Goal: Transaction & Acquisition: Subscribe to service/newsletter

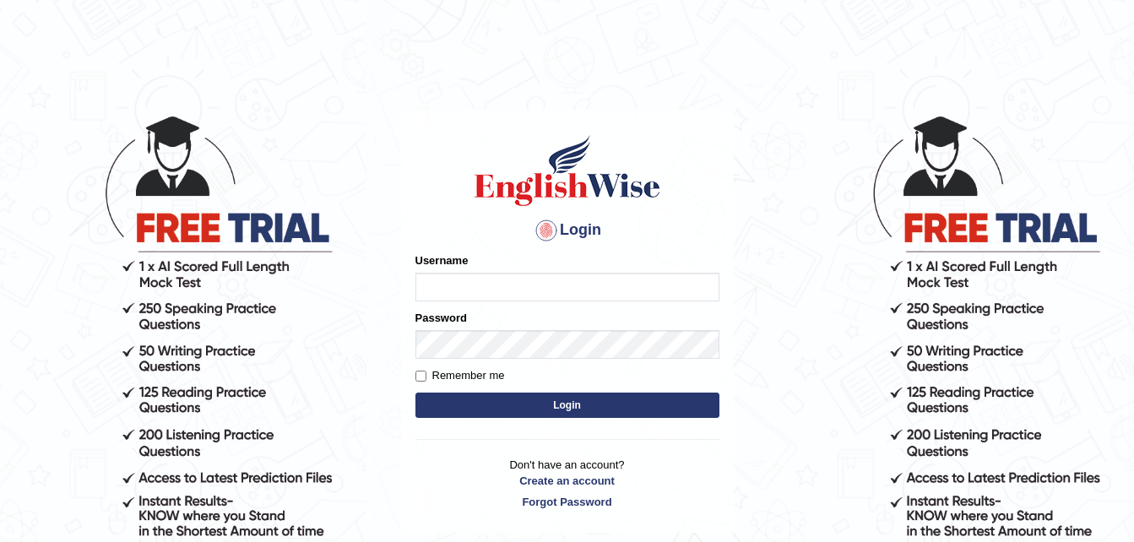
click at [534, 292] on input "Username" at bounding box center [567, 287] width 304 height 29
type input "Gyamerah"
click at [420, 382] on label "Remember me" at bounding box center [459, 375] width 89 height 17
click at [420, 382] on input "Remember me" at bounding box center [420, 376] width 11 height 11
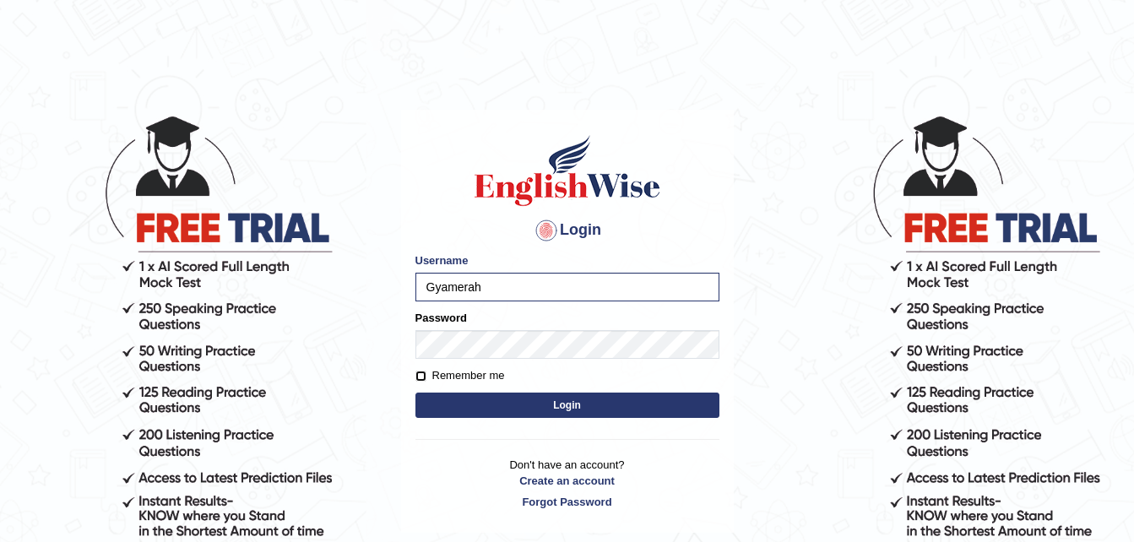
checkbox input "true"
click at [550, 406] on button "Login" at bounding box center [567, 405] width 304 height 25
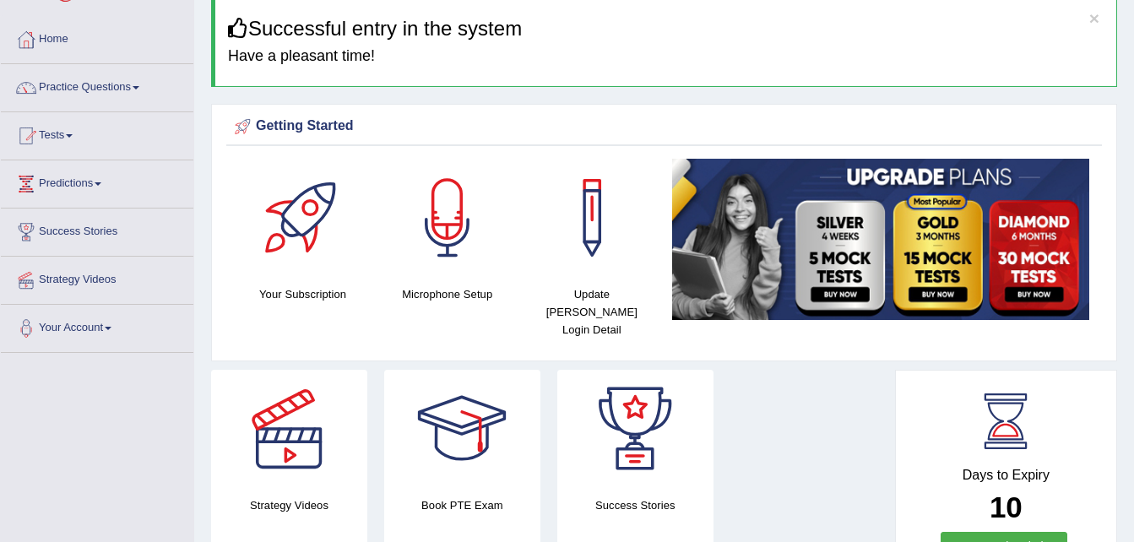
scroll to position [101, 0]
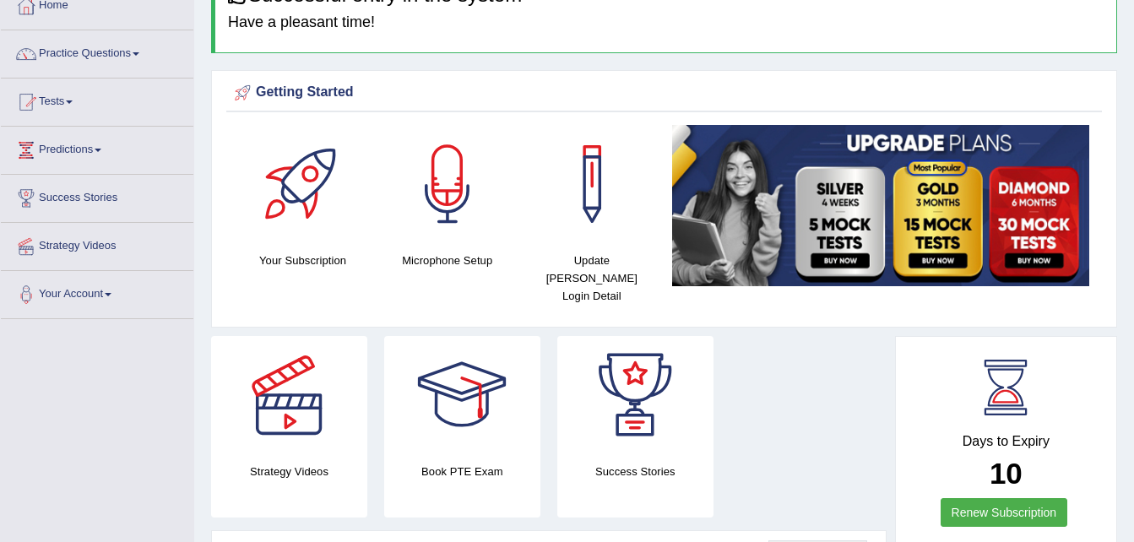
click at [1028, 259] on img at bounding box center [880, 205] width 417 height 161
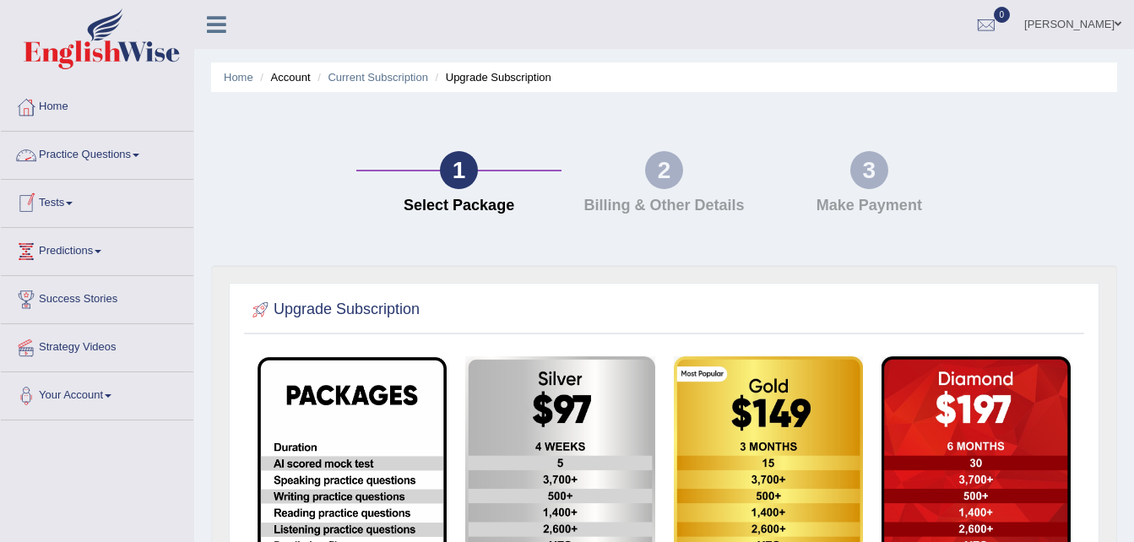
click at [291, 17] on div "Isaac Gyamerah Toggle navigation Username: Gyamerah Access Type: Online Subscri…" at bounding box center [664, 24] width 940 height 49
click at [133, 116] on link "Home" at bounding box center [97, 105] width 192 height 42
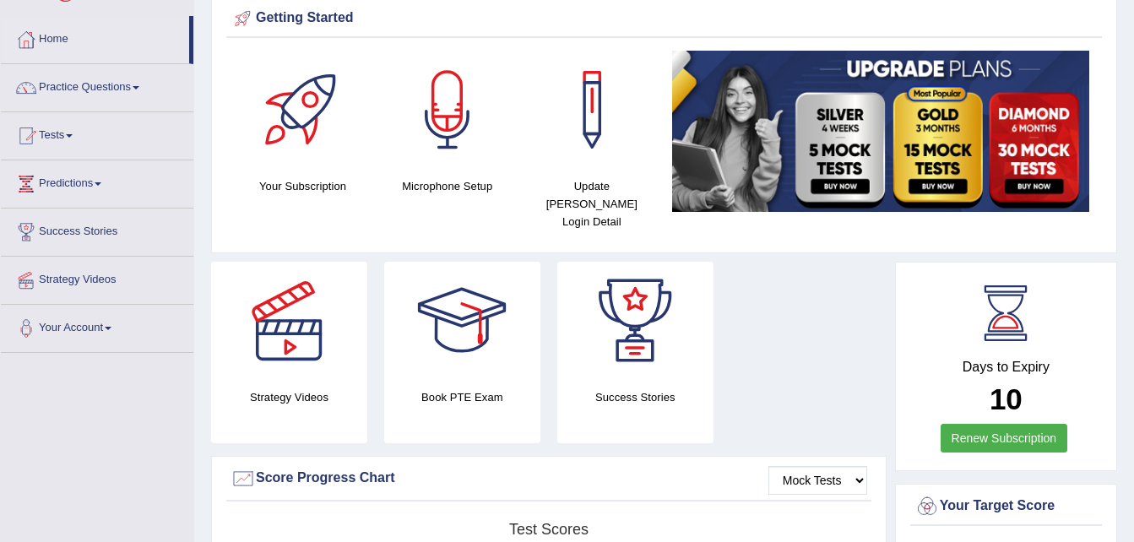
scroll to position [22, 0]
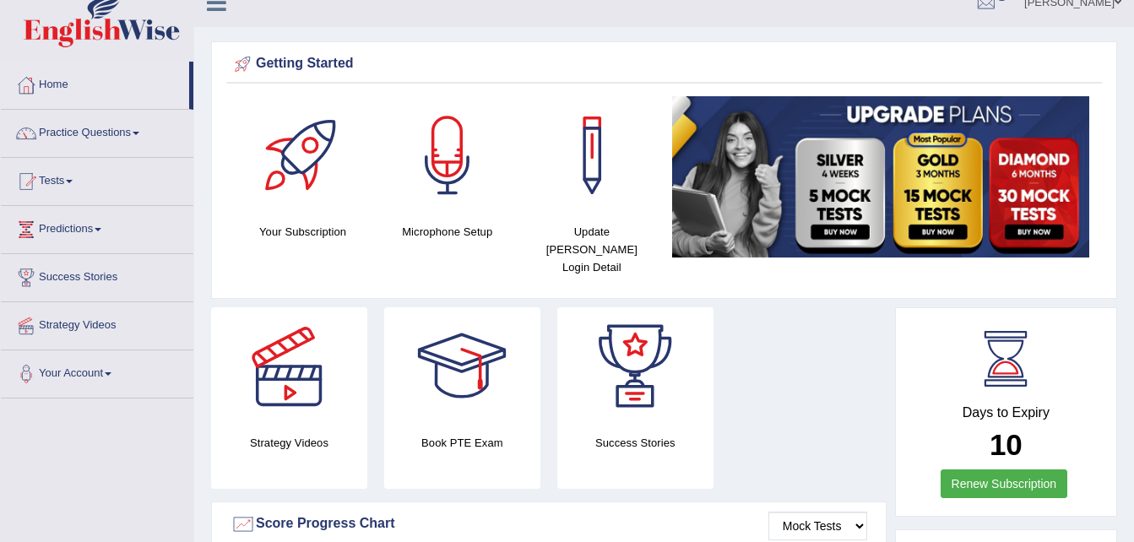
click at [1008, 469] on link "Renew Subscription" at bounding box center [1004, 483] width 127 height 29
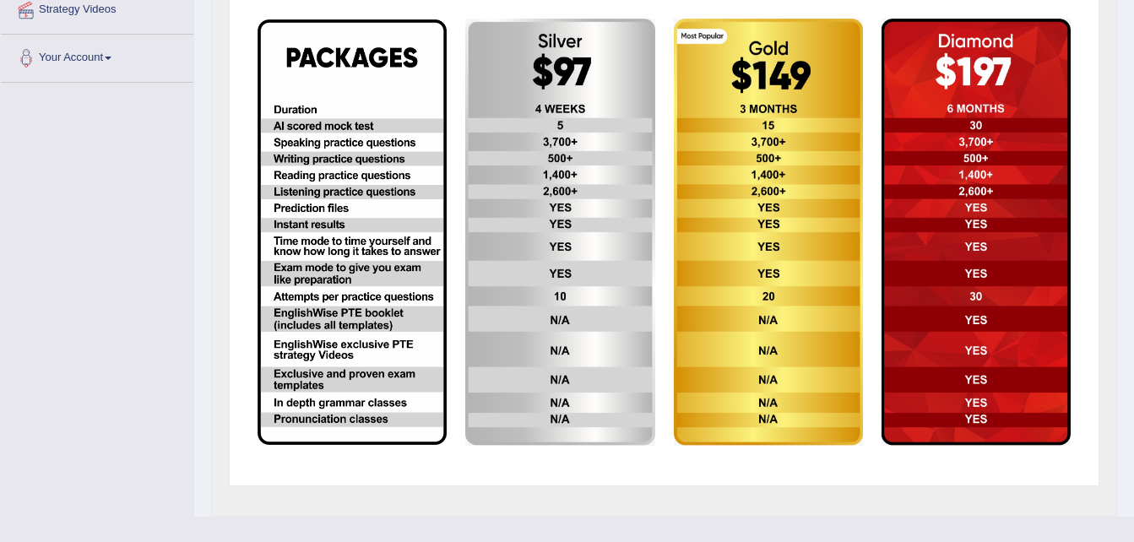
scroll to position [371, 0]
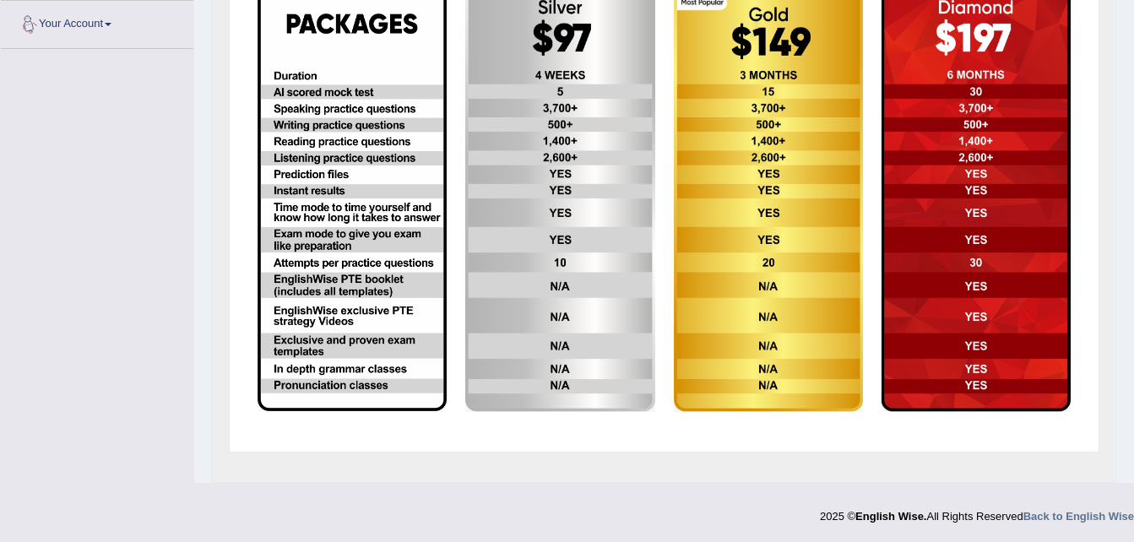
click at [80, 111] on div "Toggle navigation Home Practice Questions Speaking Practice Read Aloud Repeat S…" at bounding box center [567, 81] width 1134 height 905
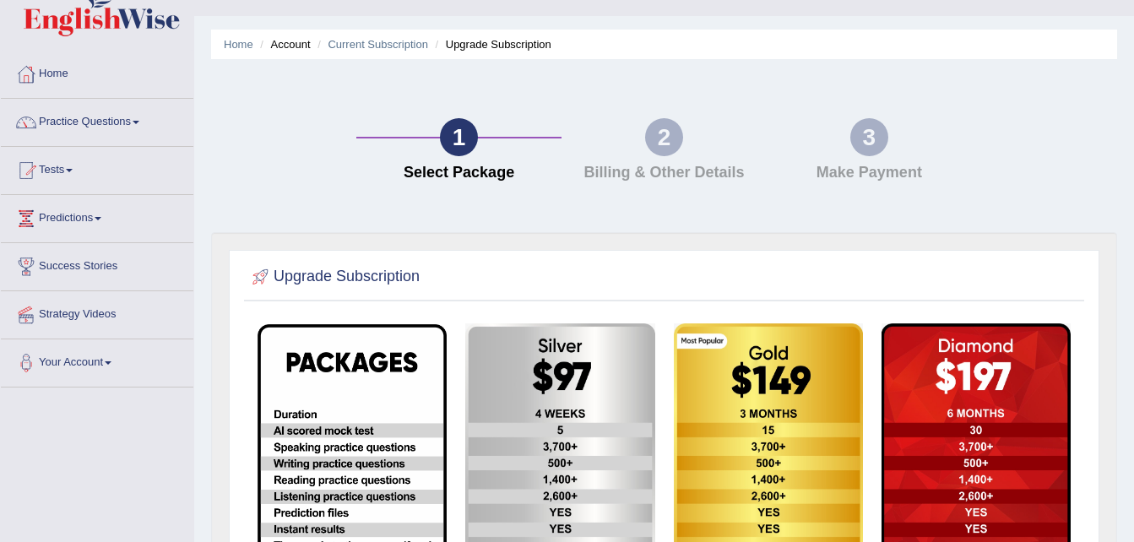
scroll to position [0, 0]
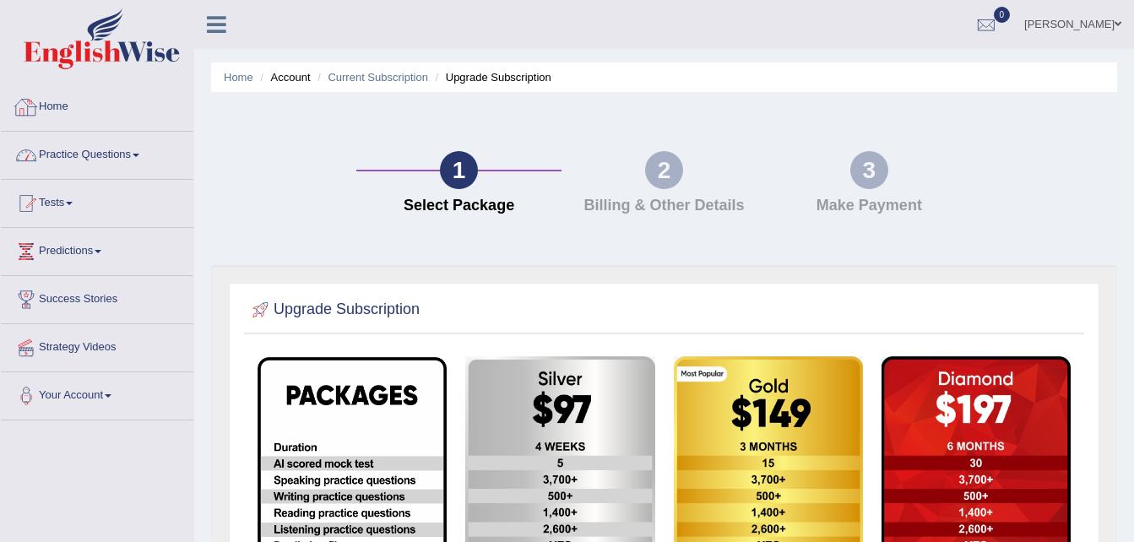
click at [46, 105] on link "Home" at bounding box center [97, 105] width 192 height 42
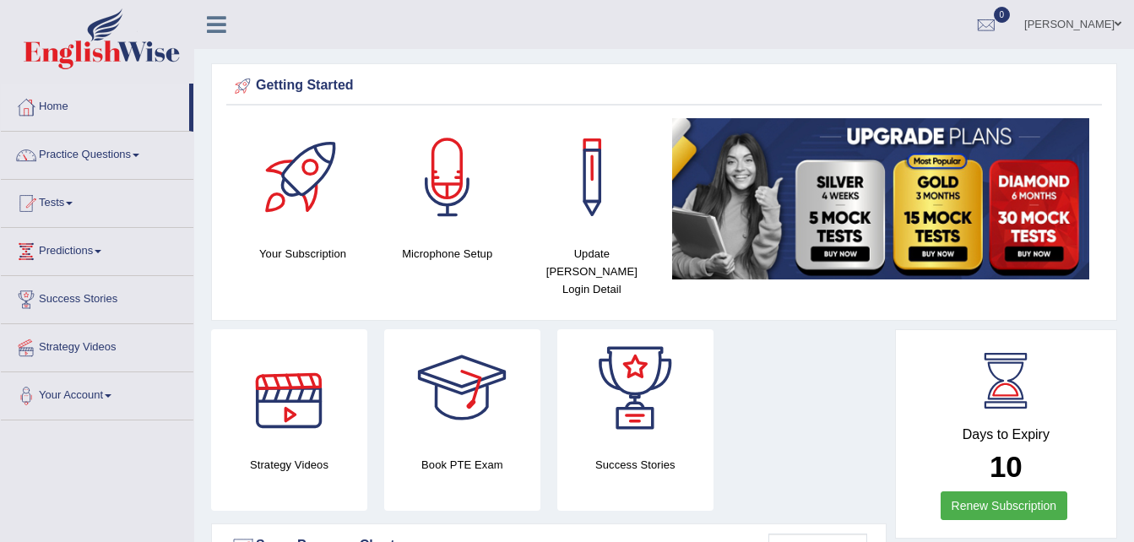
click at [267, 388] on div at bounding box center [289, 388] width 118 height 118
